Goal: Transaction & Acquisition: Obtain resource

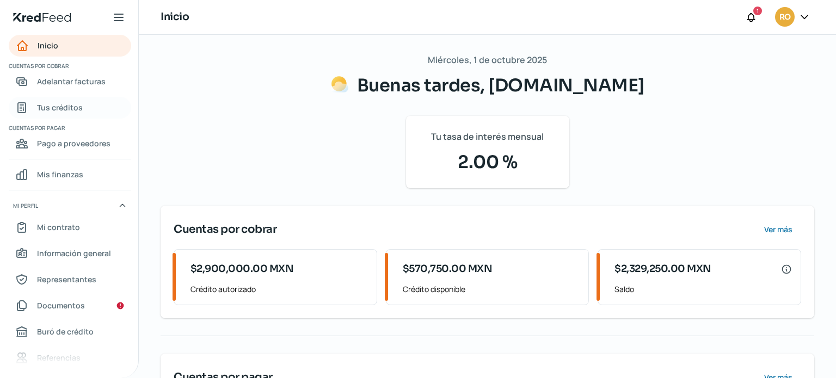
click at [44, 108] on span "Tus créditos" at bounding box center [60, 108] width 46 height 14
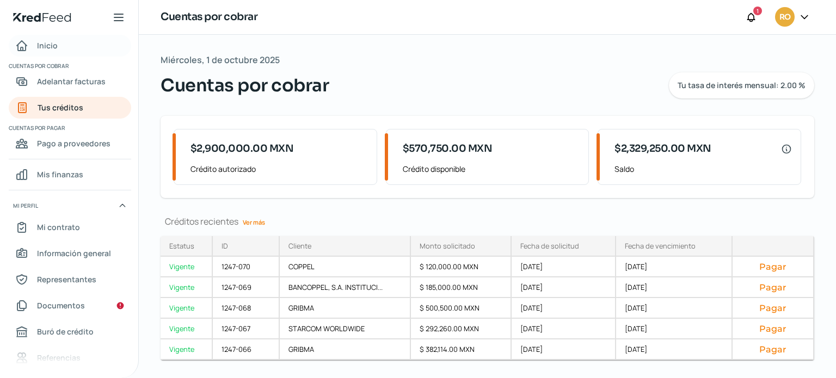
click at [35, 44] on div "Inicio" at bounding box center [36, 45] width 42 height 13
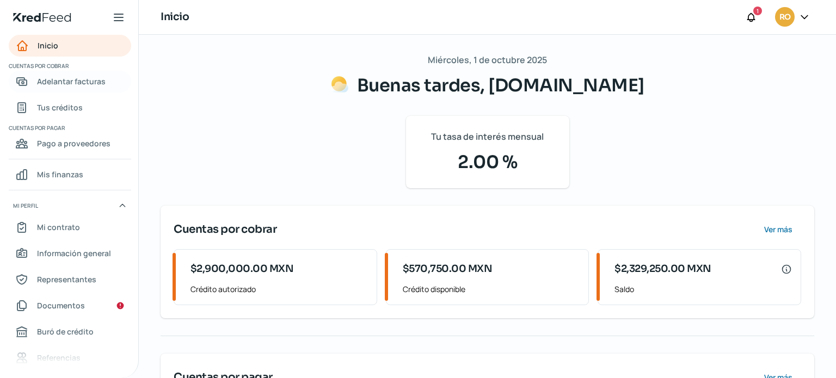
click at [67, 78] on span "Adelantar facturas" at bounding box center [71, 82] width 69 height 14
click at [57, 87] on span "Adelantar facturas" at bounding box center [71, 82] width 69 height 14
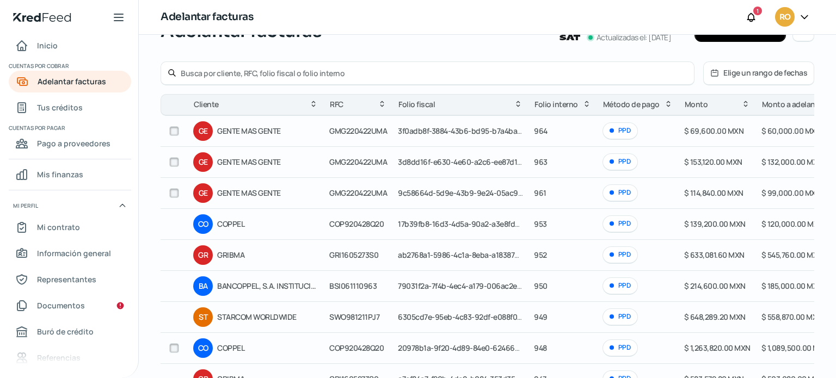
scroll to position [171, 0]
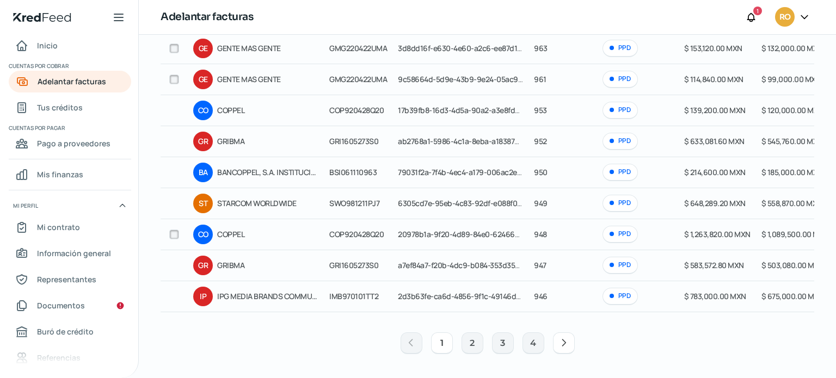
drag, startPoint x: 174, startPoint y: 232, endPoint x: 198, endPoint y: 240, distance: 25.1
click at [174, 232] on input "checkbox" at bounding box center [174, 235] width 10 height 10
checkbox input "true"
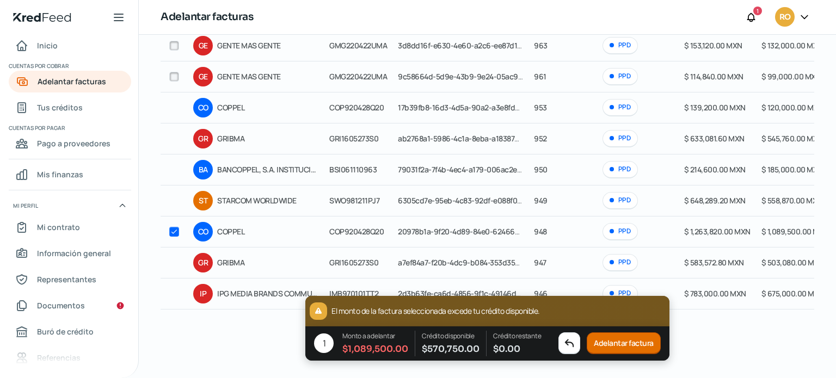
click at [613, 348] on button "Adelantar factura" at bounding box center [624, 344] width 74 height 22
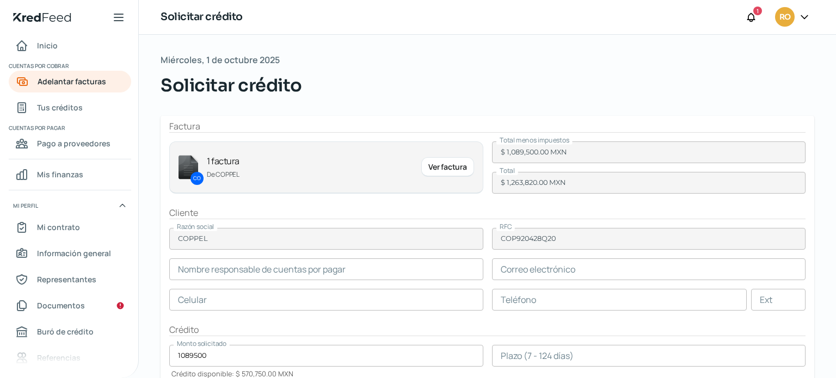
type input "[PERSON_NAME]"
type input "[PERSON_NAME][EMAIL_ADDRESS][PERSON_NAME][DOMAIN_NAME]"
type input "66 - 7758 - 9100"
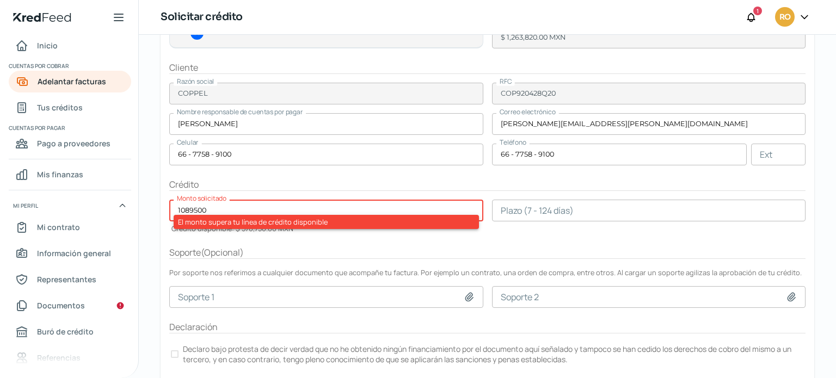
scroll to position [146, 0]
drag, startPoint x: 219, startPoint y: 203, endPoint x: 155, endPoint y: 202, distance: 64.2
click at [155, 202] on div "[DATE] Solicitar crédito Factura CO 1 factura [PERSON_NAME] Ver factura Total m…" at bounding box center [487, 147] width 697 height 517
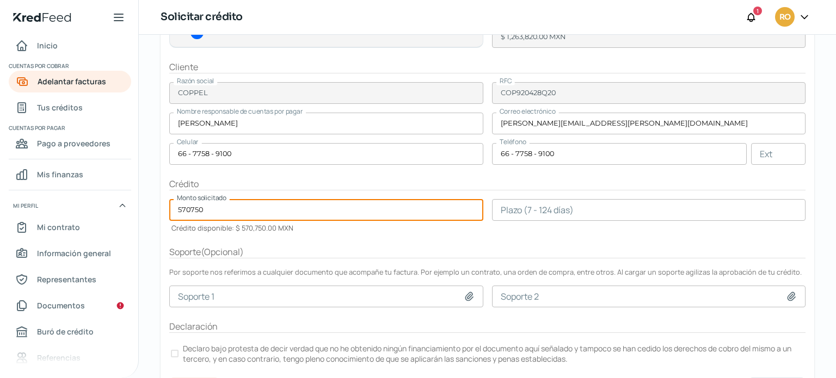
type input "570750"
click at [275, 234] on form "Factura CO 1 factura [PERSON_NAME] Ver factura Total menos impuestos $ 1,089,50…" at bounding box center [488, 179] width 654 height 419
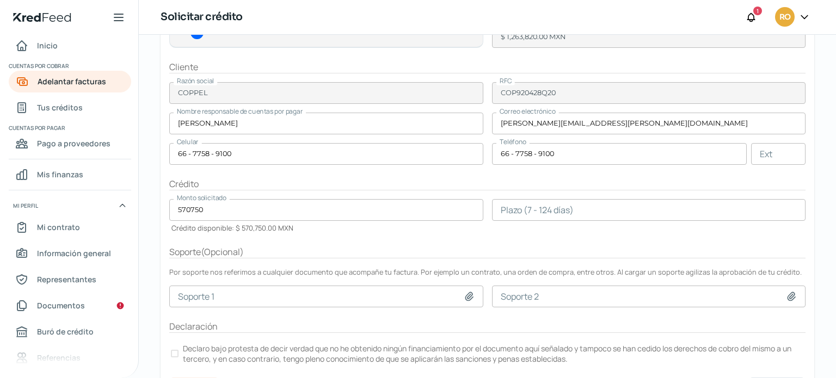
scroll to position [171, 0]
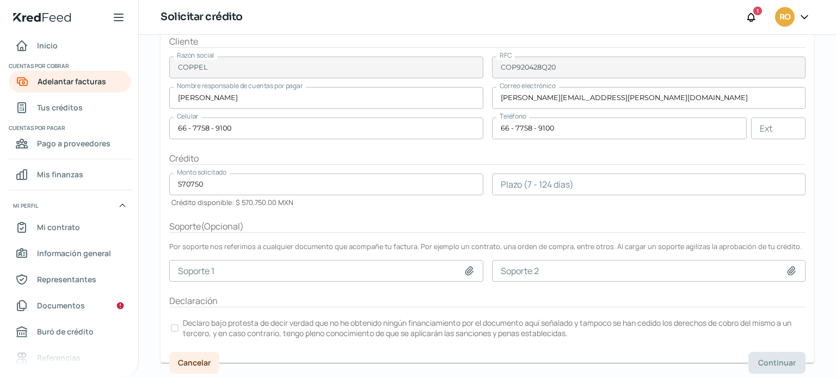
click at [546, 184] on input "number" at bounding box center [649, 185] width 314 height 22
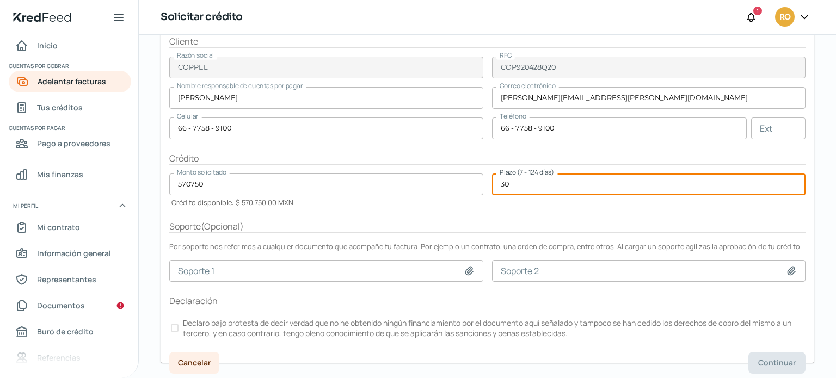
type input "30"
click at [527, 205] on div "Plazo (7 - 124 días) 30" at bounding box center [649, 191] width 314 height 34
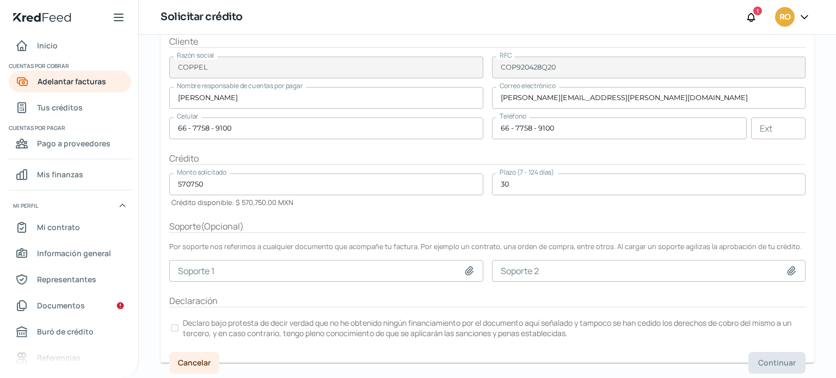
drag, startPoint x: 171, startPoint y: 327, endPoint x: 186, endPoint y: 327, distance: 14.2
click at [171, 327] on div at bounding box center [175, 328] width 8 height 8
click at [767, 359] on span "Continuar" at bounding box center [777, 363] width 38 height 8
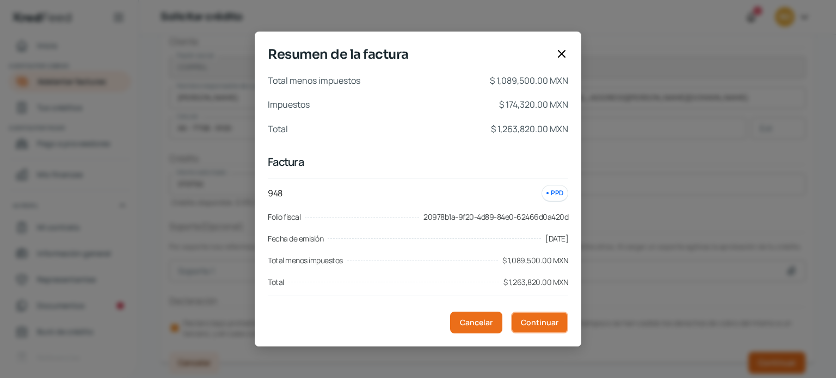
click at [557, 325] on span "Continuar" at bounding box center [540, 323] width 38 height 8
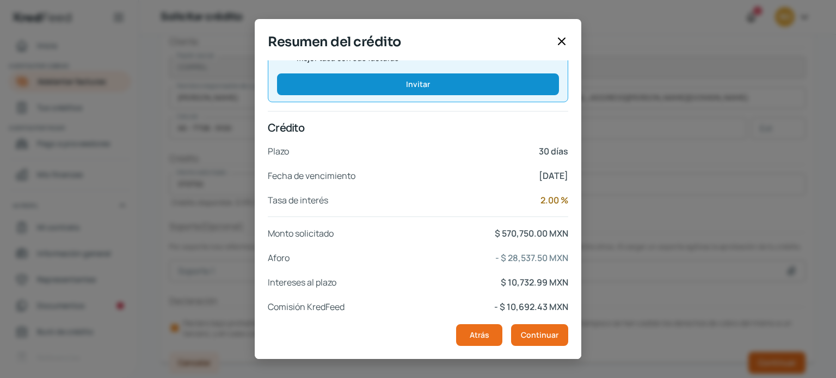
scroll to position [207, 0]
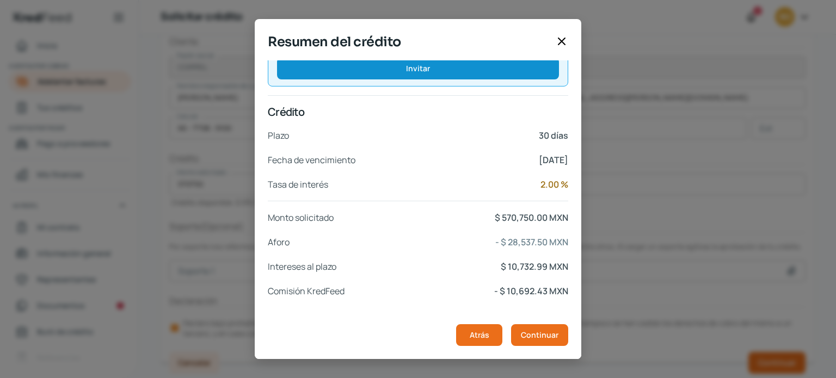
click at [563, 39] on icon at bounding box center [561, 41] width 7 height 7
